Goal: Find specific page/section: Find specific page/section

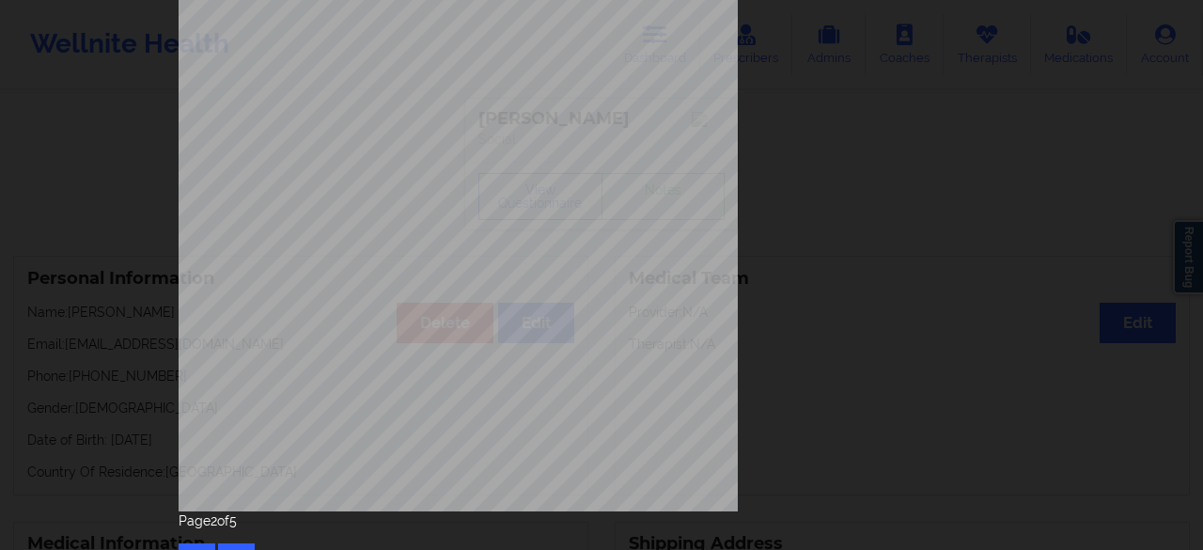
scroll to position [346, 0]
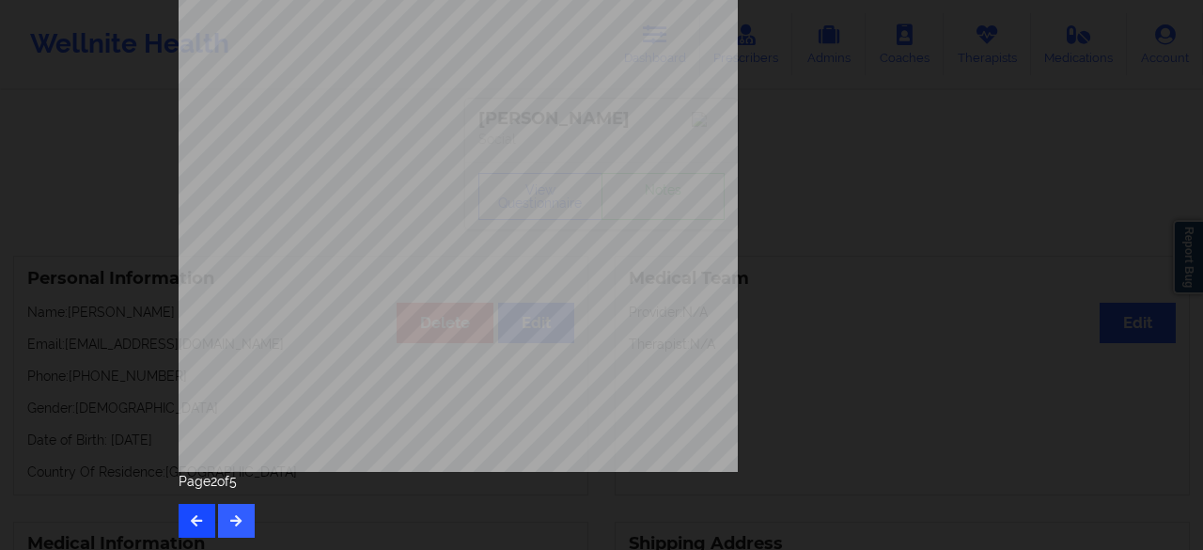
click at [199, 527] on button "button" at bounding box center [197, 521] width 37 height 34
click at [243, 510] on button "button" at bounding box center [236, 521] width 37 height 34
click at [241, 526] on button "button" at bounding box center [236, 521] width 37 height 34
click at [202, 519] on button "button" at bounding box center [197, 521] width 37 height 34
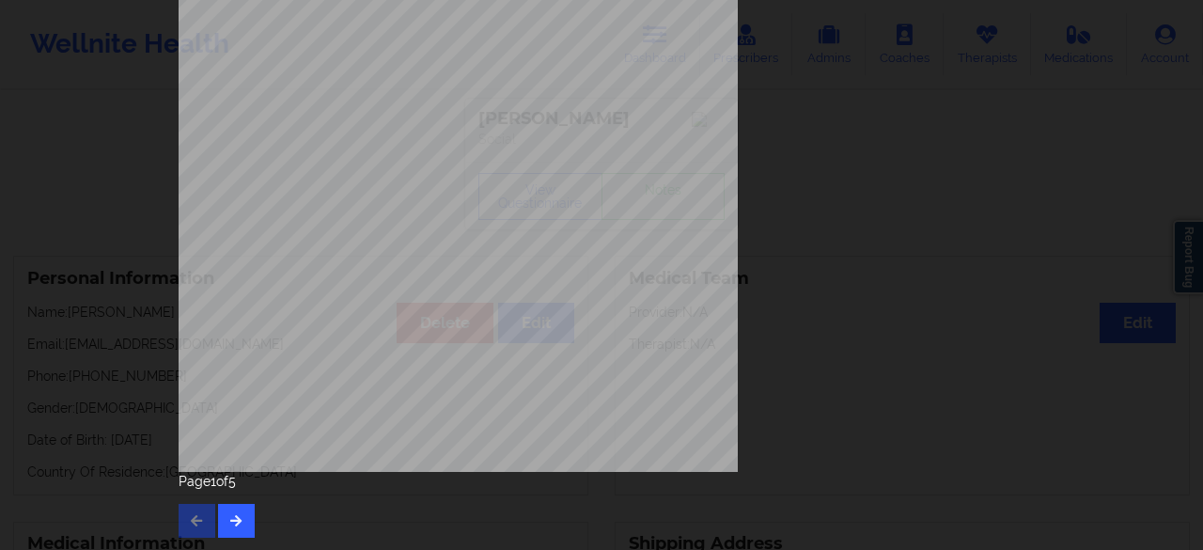
click at [202, 519] on div "Page 1 of 5" at bounding box center [602, 505] width 846 height 66
click at [1141, 200] on div "1161 Mission St San Francisco, CA, 94103 What state do you live in ? Texas Full…" at bounding box center [601, 275] width 1203 height 550
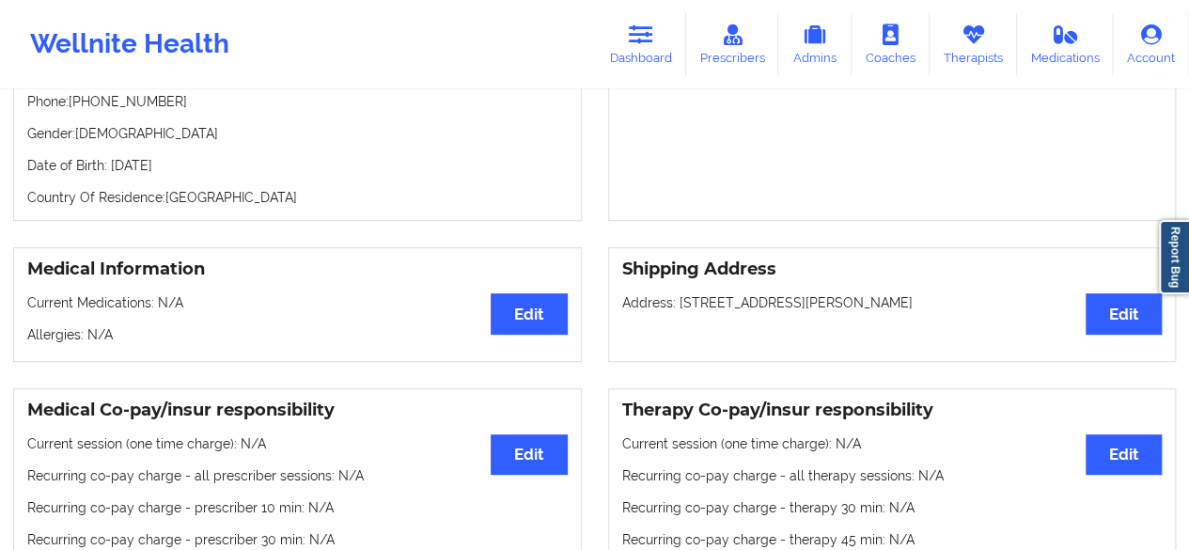
scroll to position [235, 0]
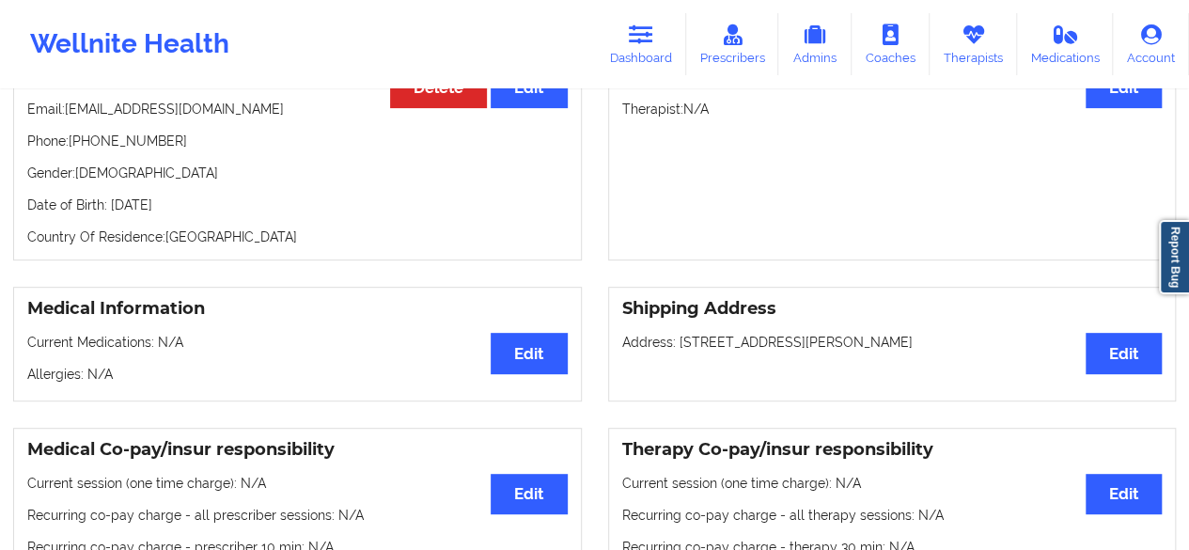
drag, startPoint x: 1162, startPoint y: 158, endPoint x: 1202, endPoint y: 154, distance: 40.6
click at [1189, 154] on html "Wellnite Health Dashboard Prescribers Admins Coaches Therapists Medications Acc…" at bounding box center [594, 40] width 1189 height 550
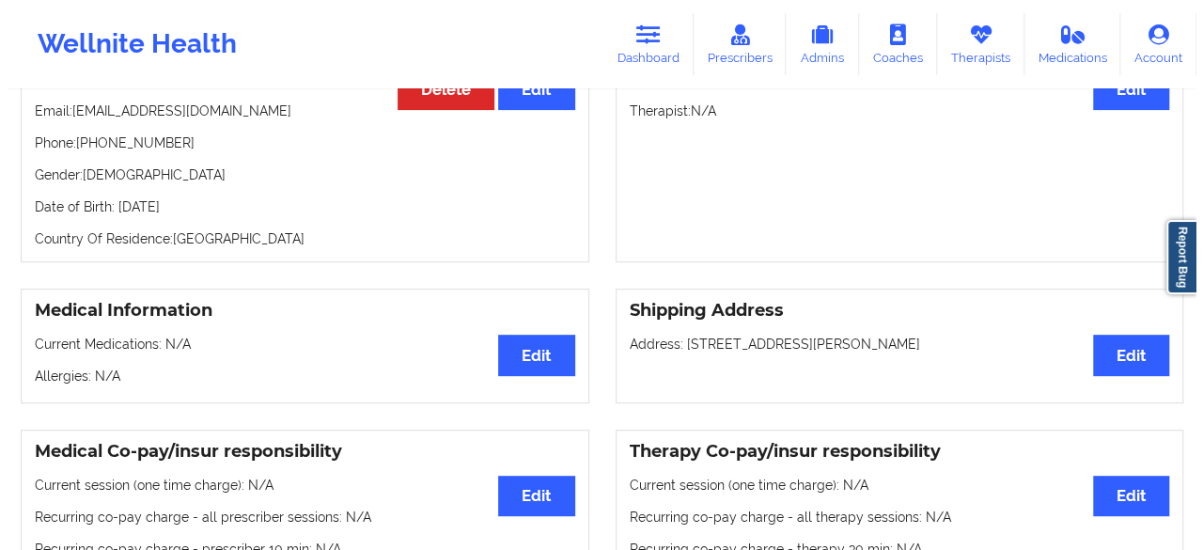
scroll to position [0, 0]
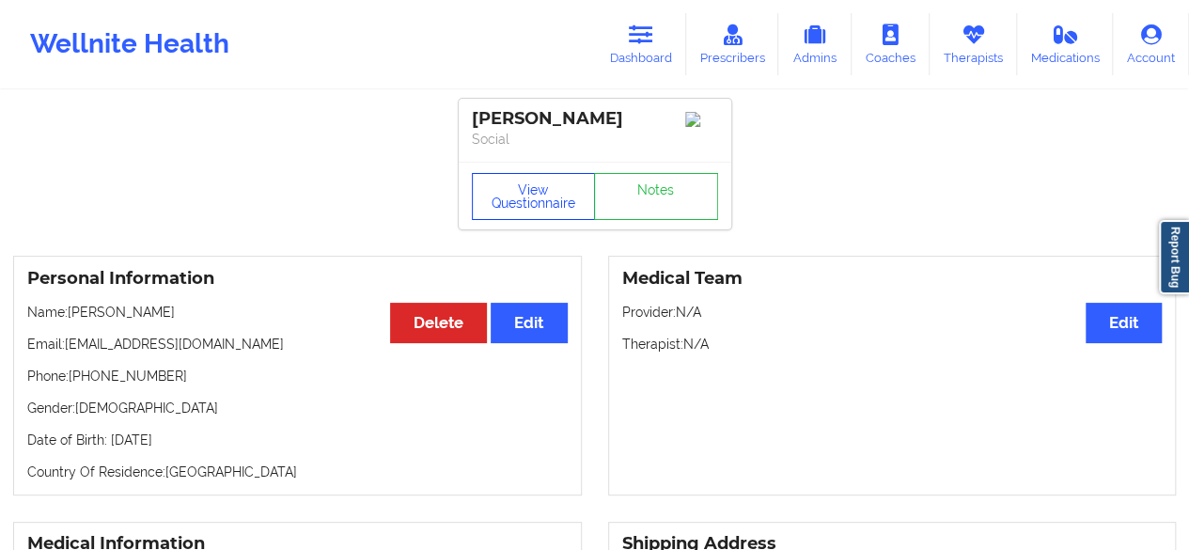
click at [536, 208] on button "View Questionnaire" at bounding box center [534, 196] width 124 height 47
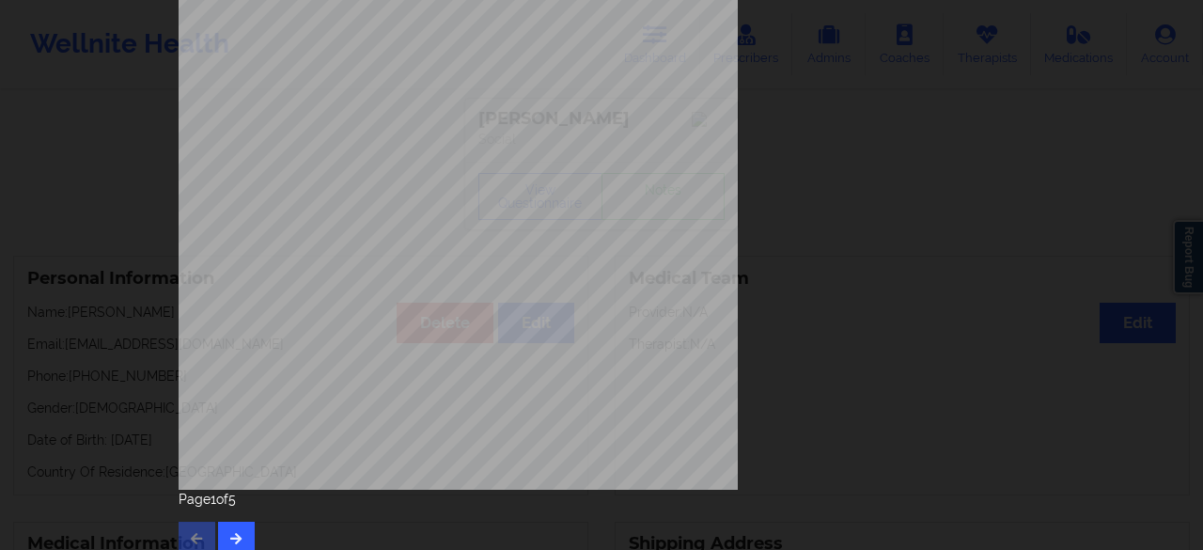
scroll to position [346, 0]
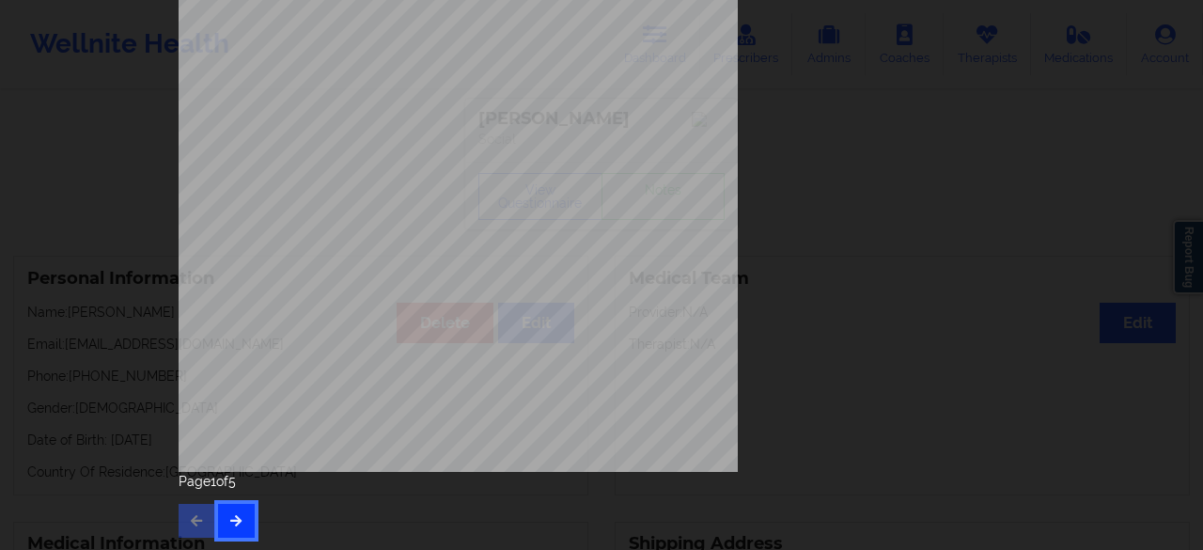
click at [243, 516] on button "button" at bounding box center [236, 521] width 37 height 34
click at [197, 526] on button "button" at bounding box center [197, 521] width 37 height 34
click at [234, 518] on icon "button" at bounding box center [236, 519] width 16 height 11
click at [236, 498] on div "Page 2 of 5" at bounding box center [602, 505] width 846 height 66
click at [245, 526] on button "button" at bounding box center [236, 521] width 37 height 34
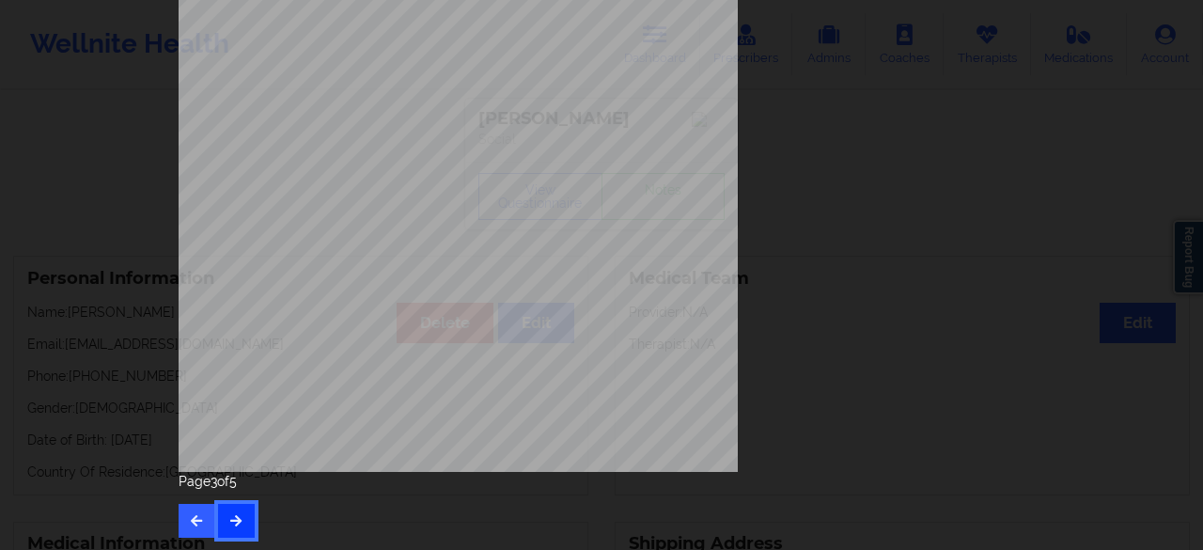
scroll to position [0, 0]
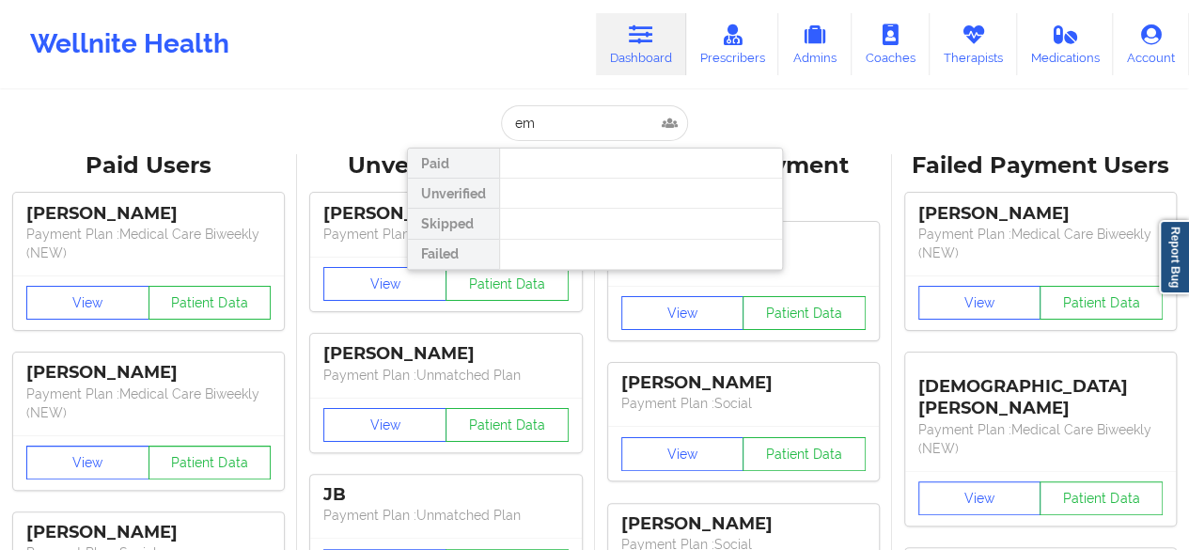
type input "e"
type input "2"
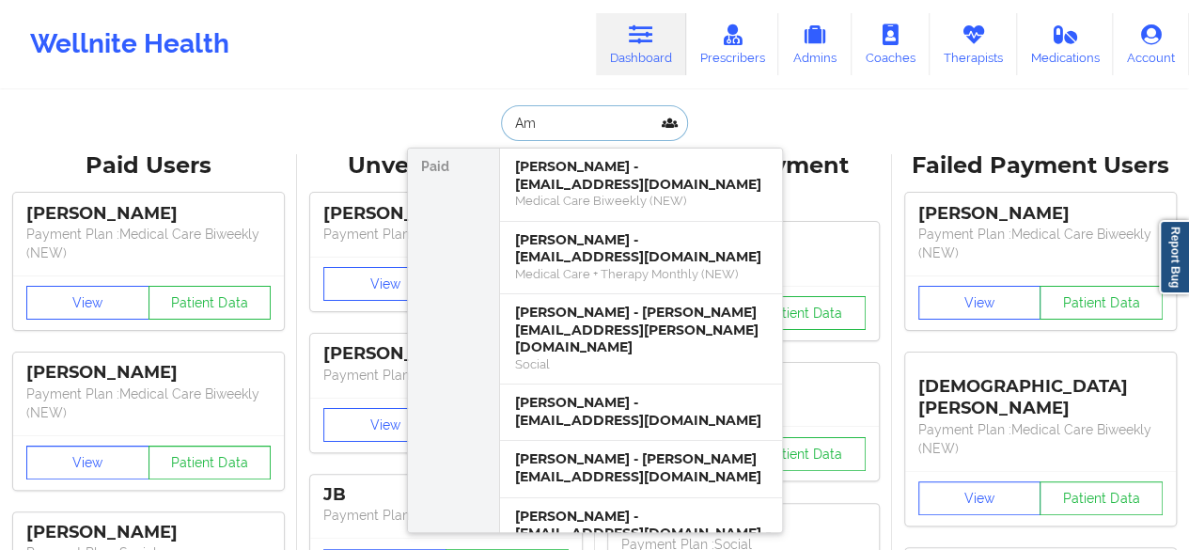
type input "A"
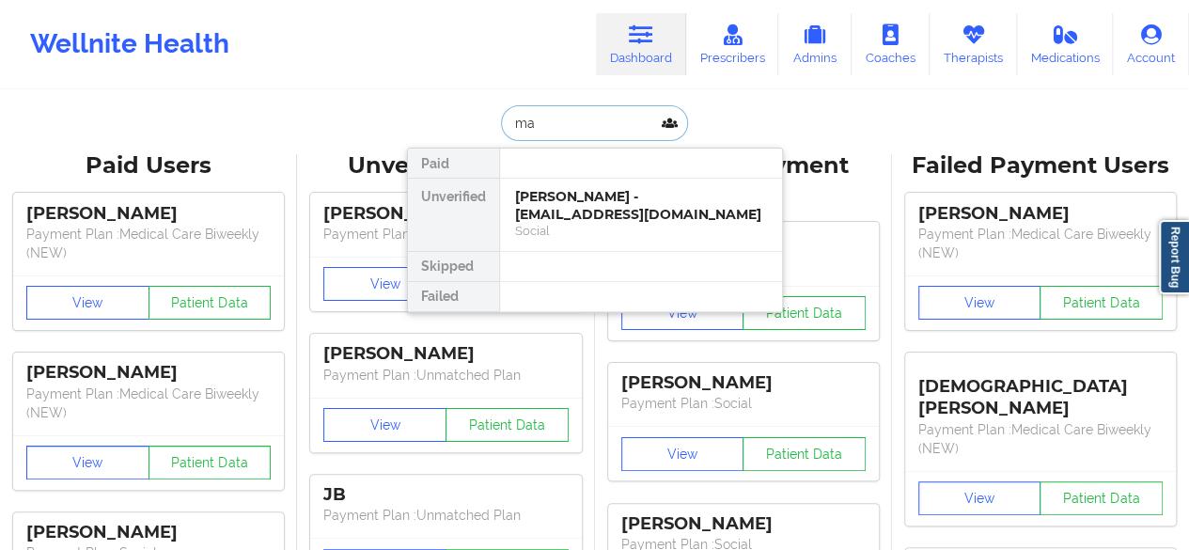
type input "m"
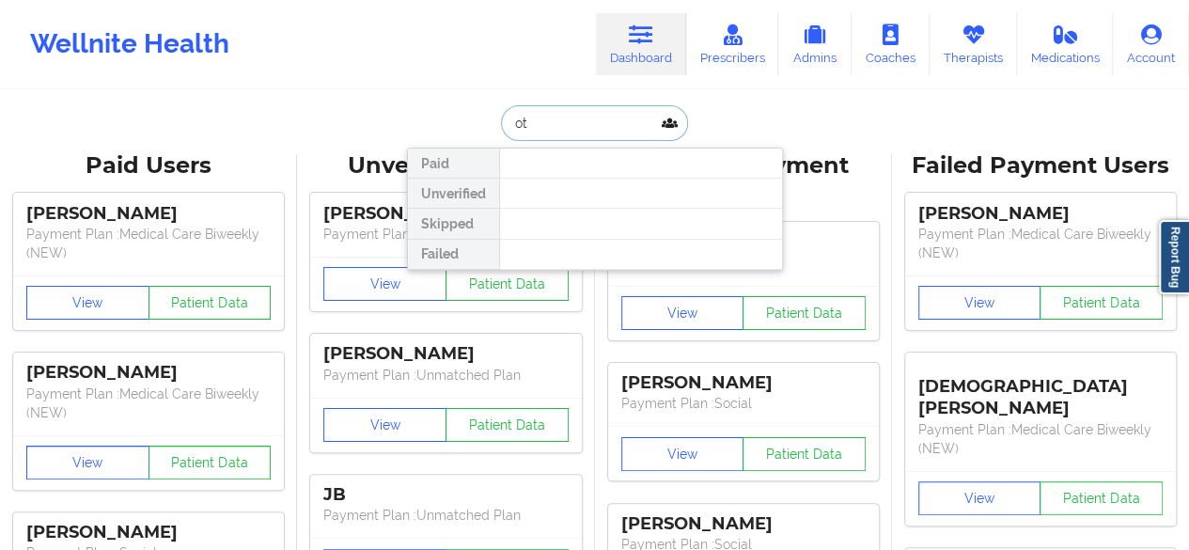
type input "o"
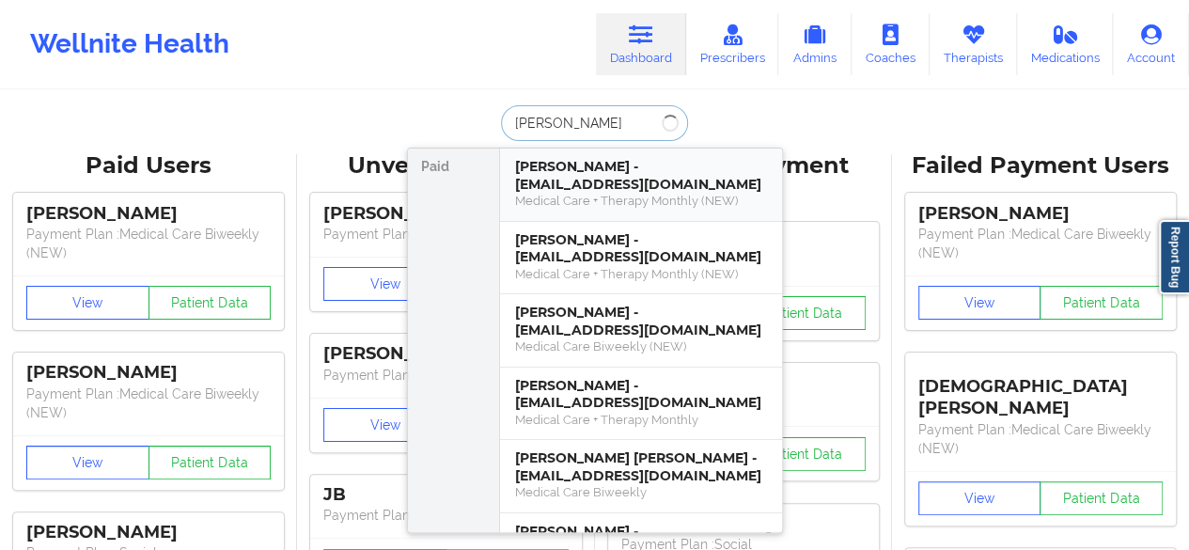
type input "[PERSON_NAME]"
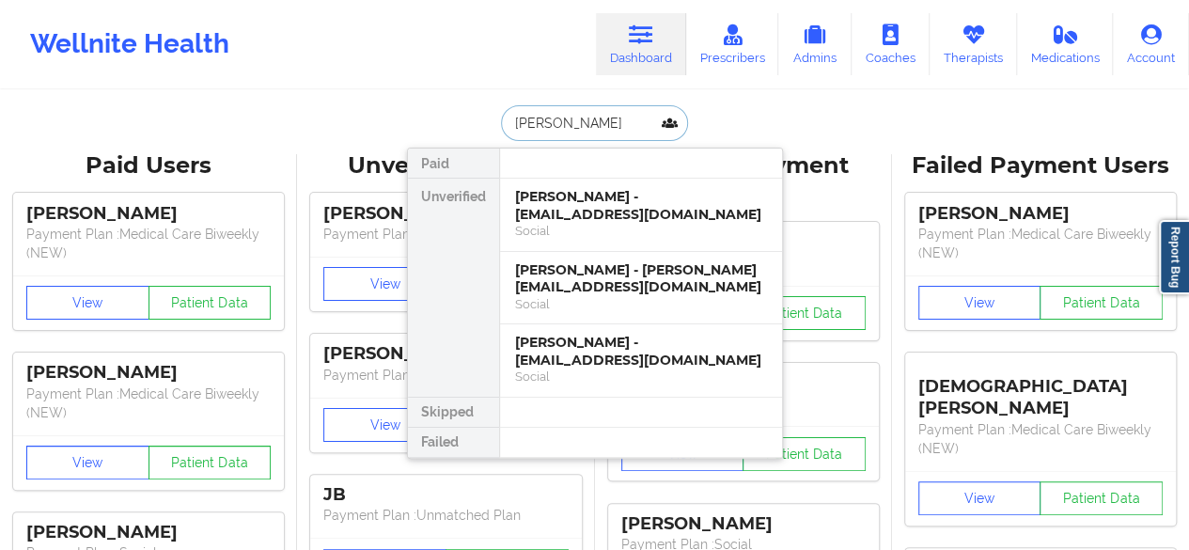
click at [549, 193] on div "[PERSON_NAME] - [EMAIL_ADDRESS][DOMAIN_NAME]" at bounding box center [641, 205] width 252 height 35
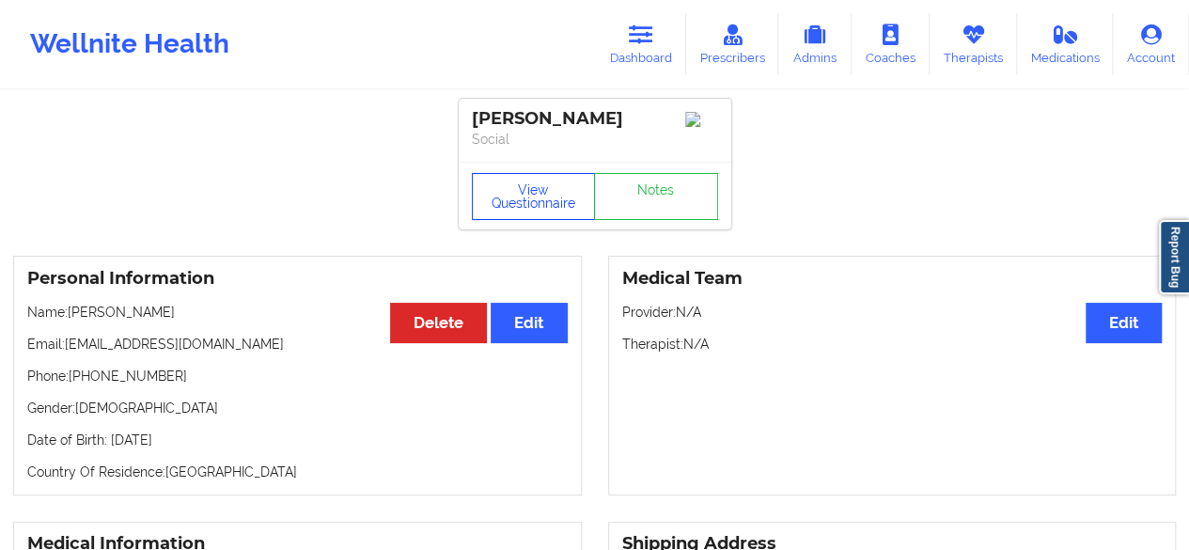
click at [527, 212] on button "View Questionnaire" at bounding box center [534, 196] width 124 height 47
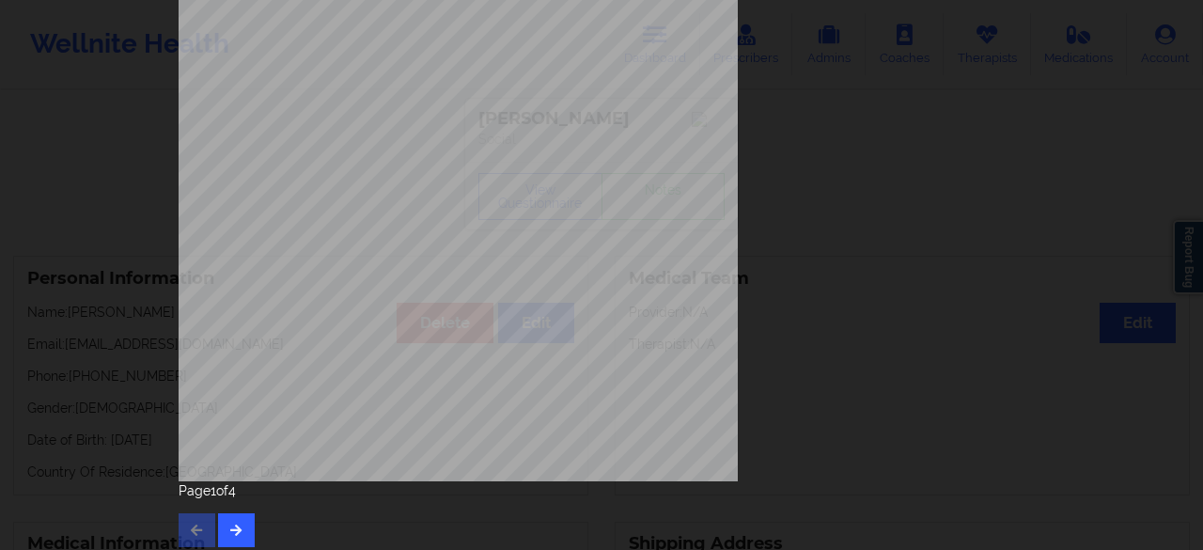
scroll to position [337, 0]
click at [218, 530] on button "button" at bounding box center [236, 530] width 37 height 34
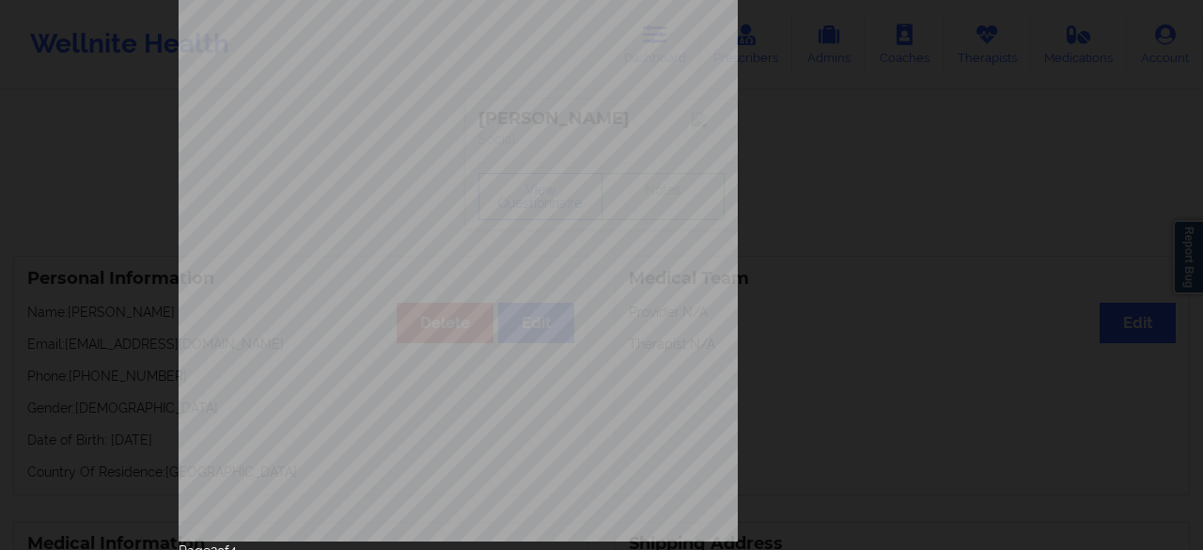
scroll to position [346, 0]
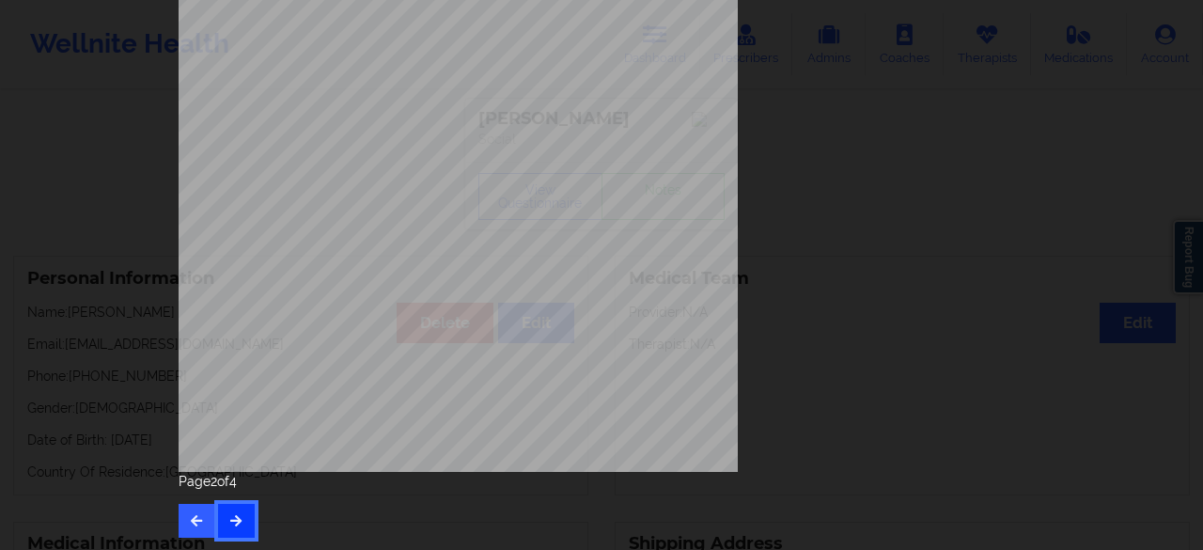
click at [237, 509] on button "button" at bounding box center [236, 521] width 37 height 34
click at [180, 523] on button "button" at bounding box center [197, 521] width 37 height 34
